Goal: Task Accomplishment & Management: Use online tool/utility

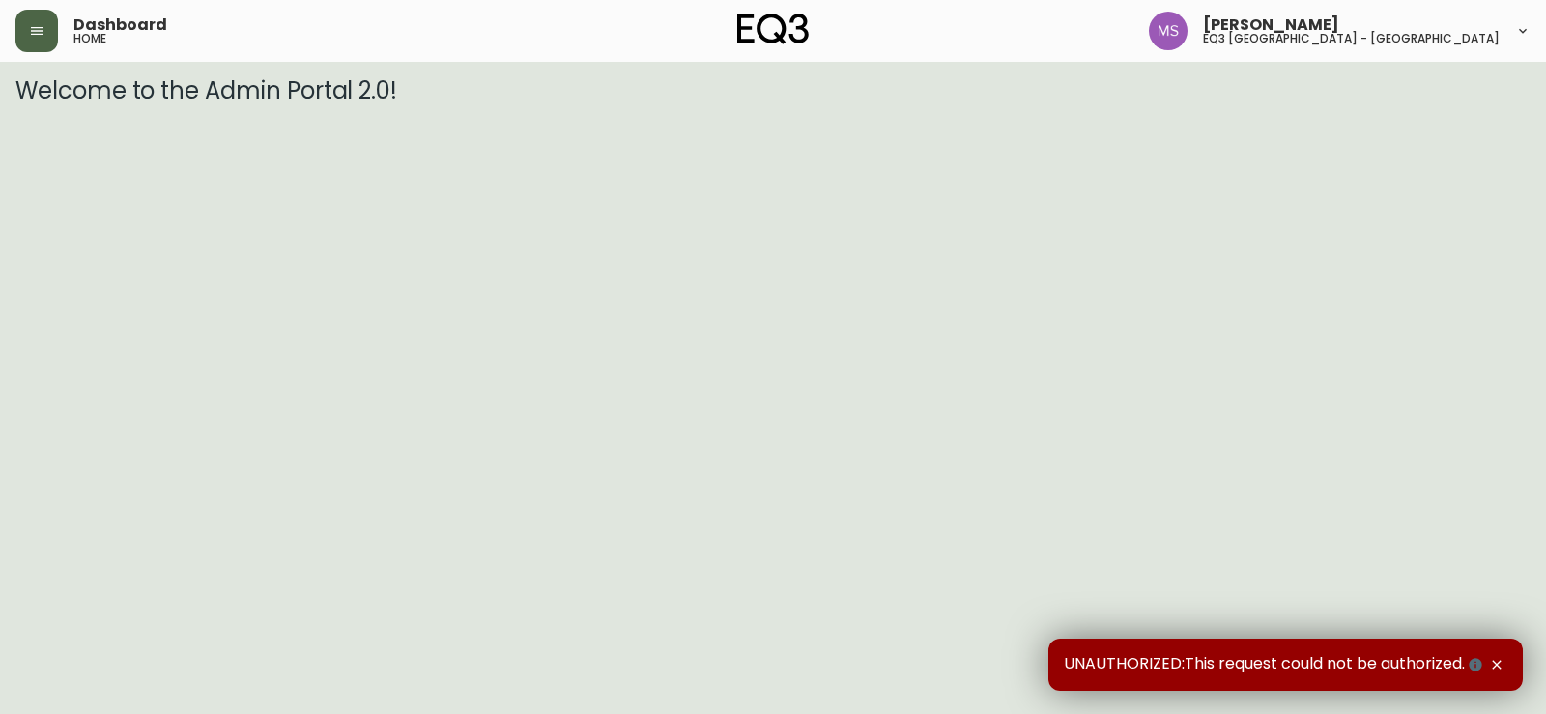
click at [40, 31] on icon "button" at bounding box center [37, 31] width 12 height 8
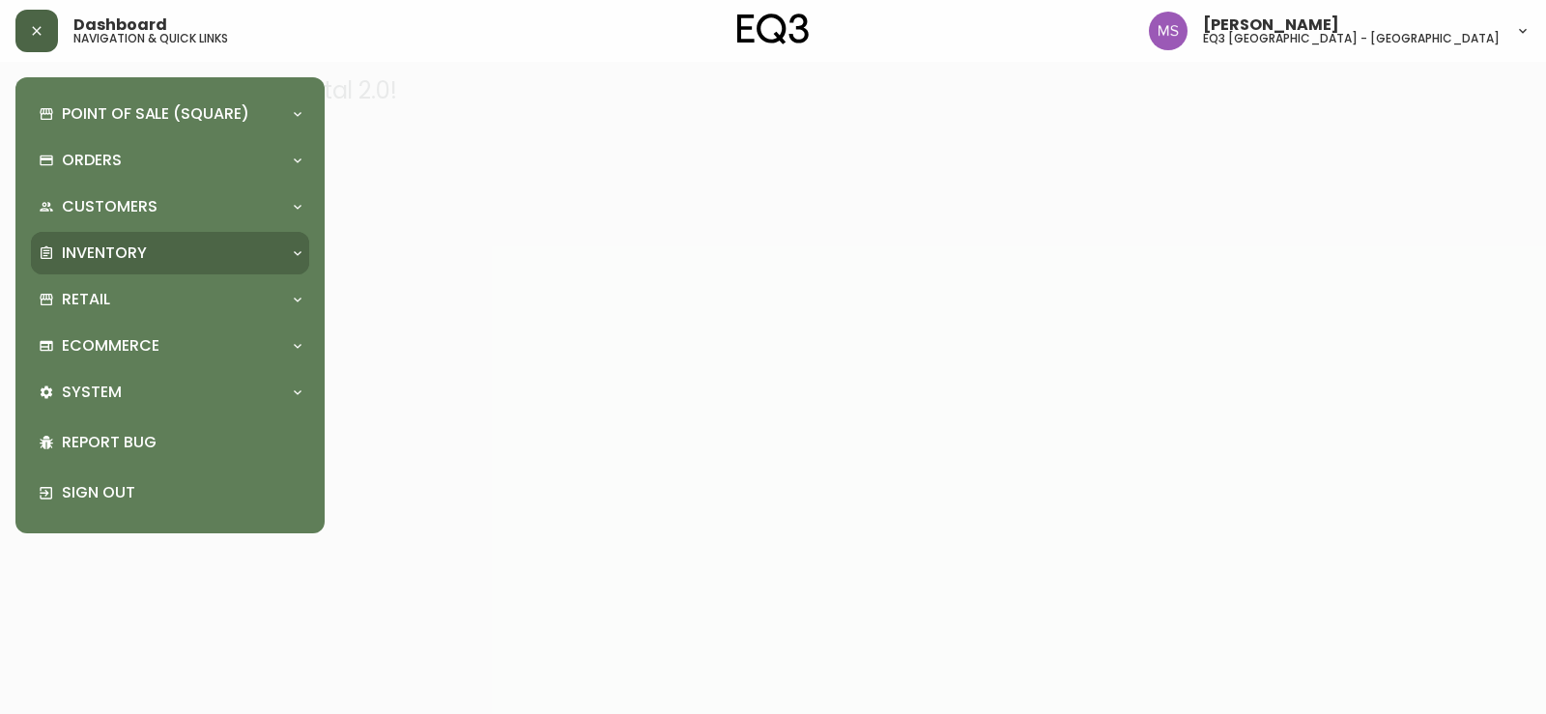
click at [105, 256] on p "Inventory" at bounding box center [104, 253] width 85 height 21
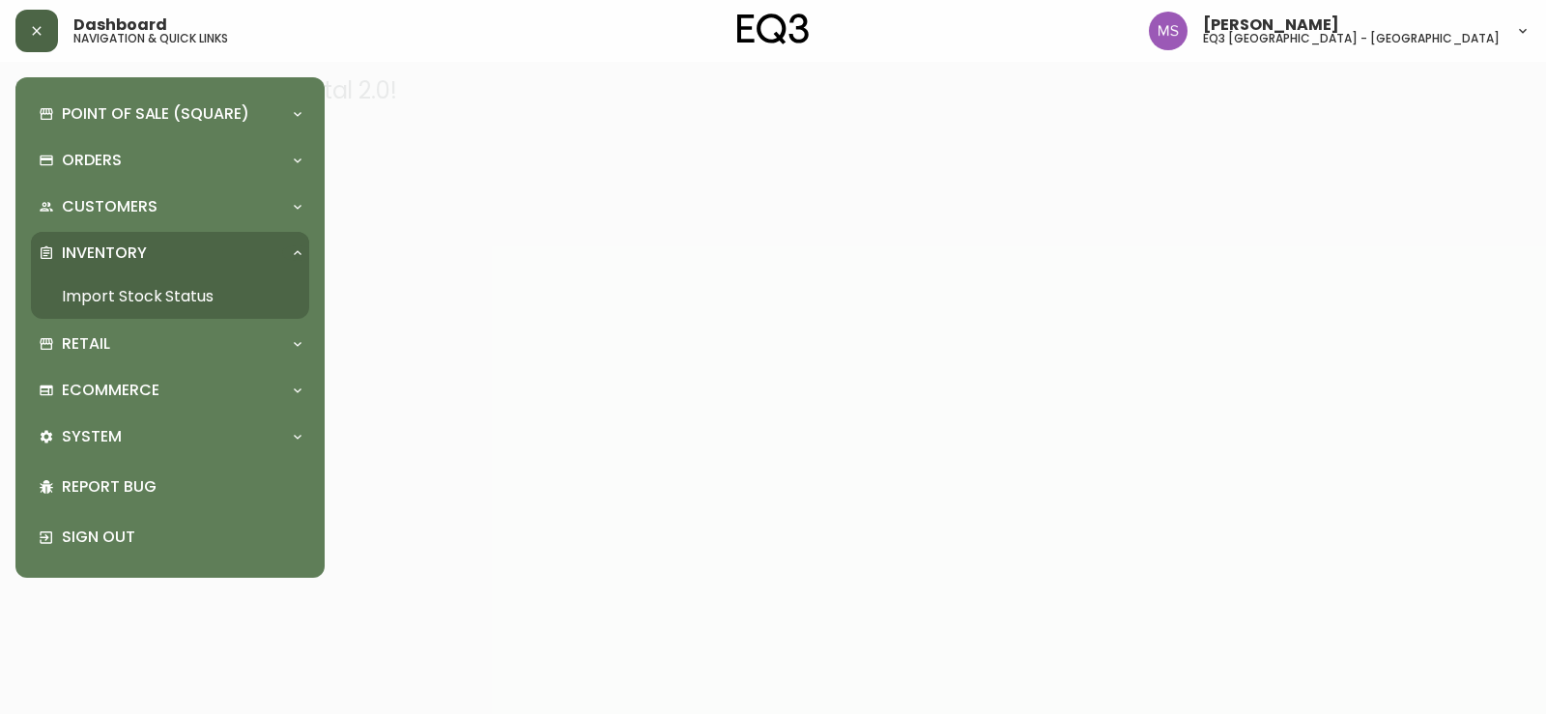
click at [164, 295] on link "Import Stock Status" at bounding box center [170, 296] width 278 height 44
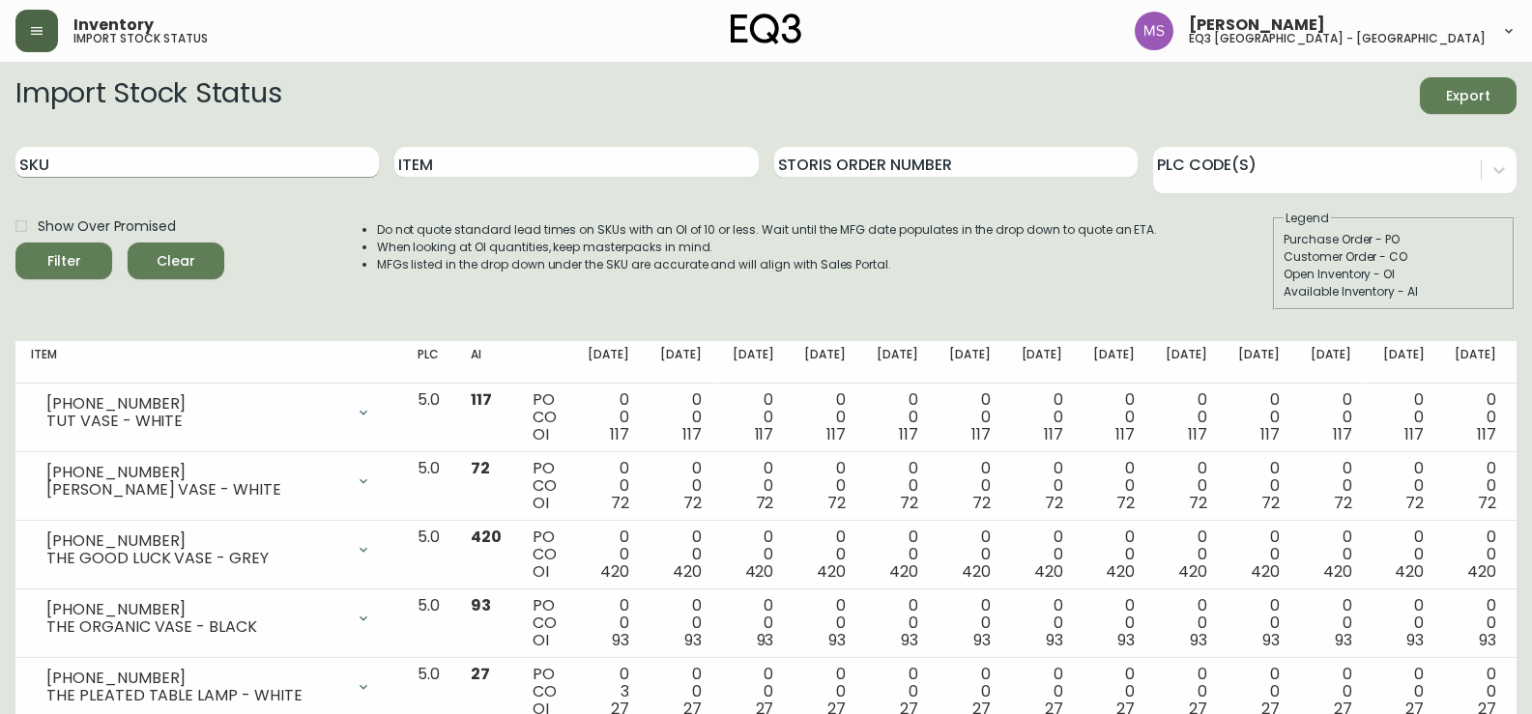
click at [149, 163] on input "SKU" at bounding box center [196, 162] width 363 height 31
paste input "[PHONE_NUMBER]"
type input "[PHONE_NUMBER]"
click at [81, 254] on span "Filter" at bounding box center [64, 261] width 66 height 24
